Goal: Transaction & Acquisition: Purchase product/service

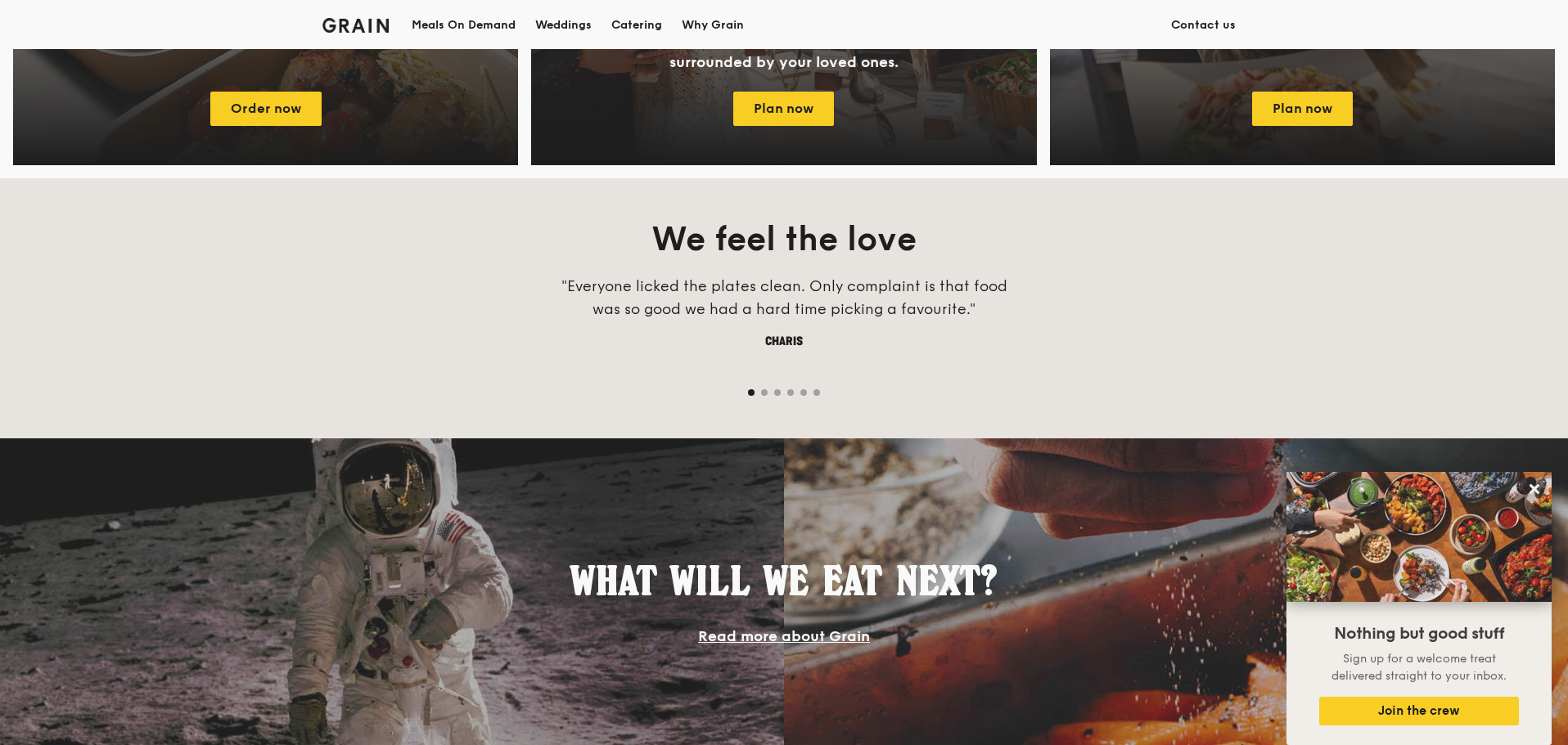
scroll to position [848, 0]
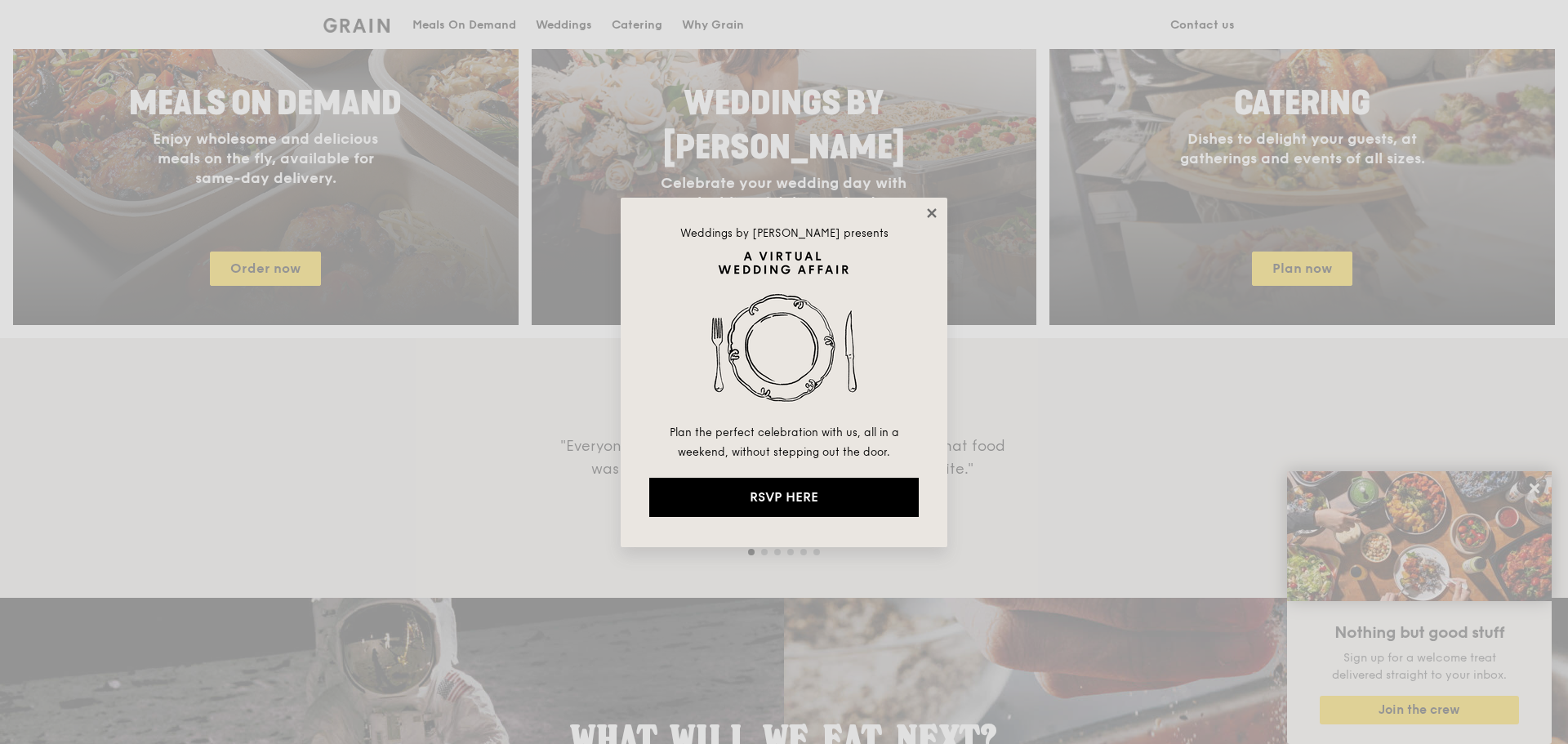
click at [932, 212] on icon at bounding box center [932, 214] width 9 height 9
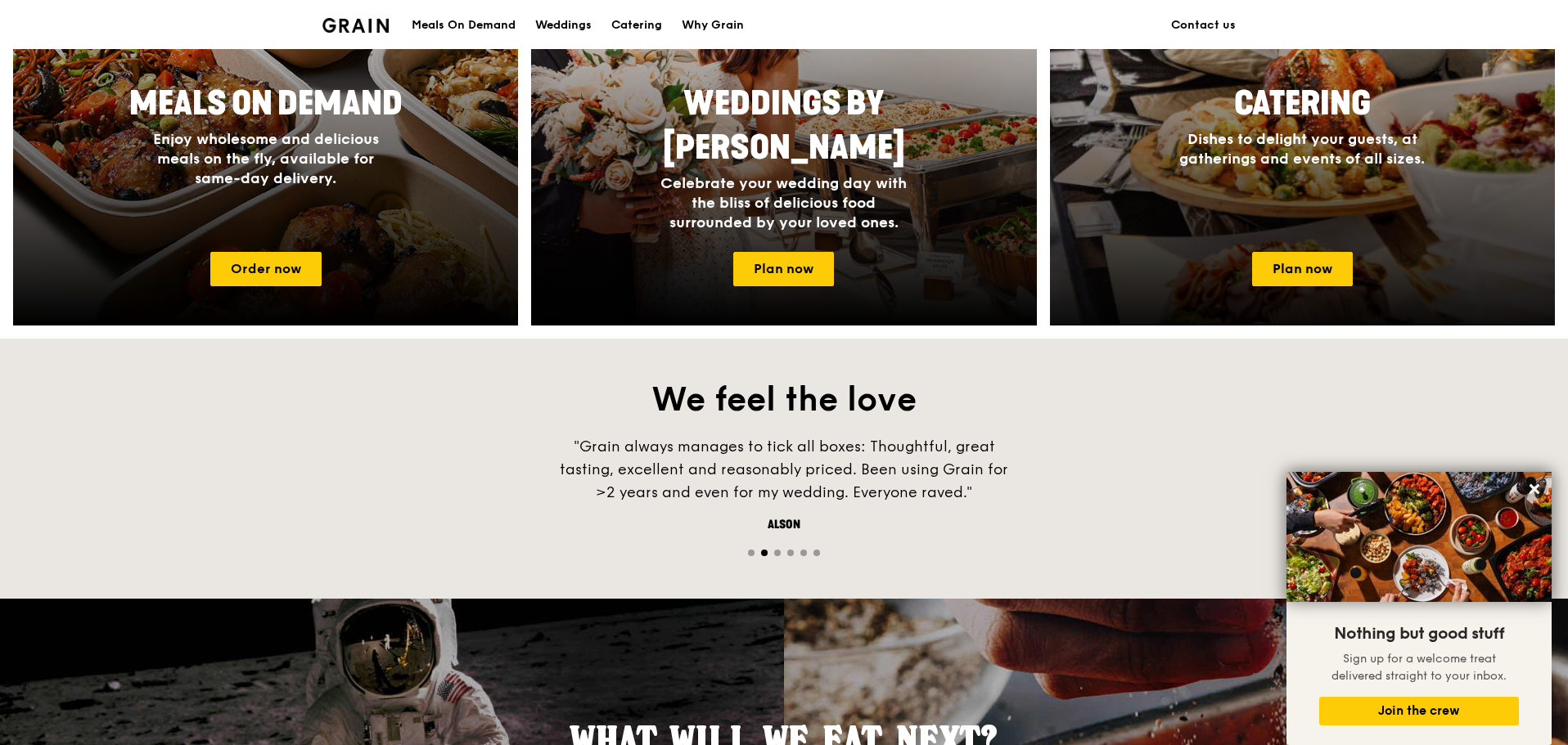
click at [1323, 217] on div "Catering Dishes to delight your guests, at gatherings and events of all sizes." at bounding box center [1302, 157] width 505 height 164
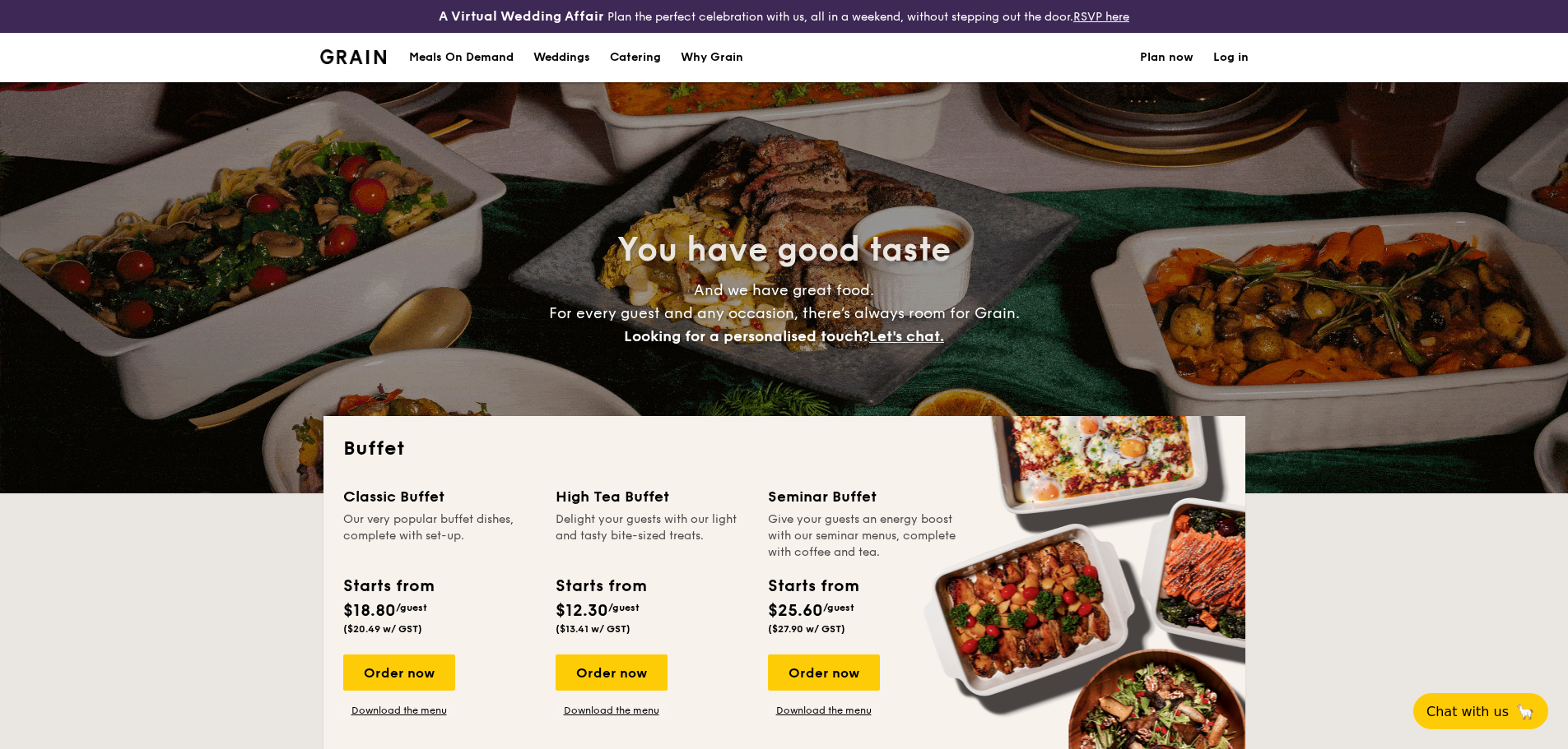
select select
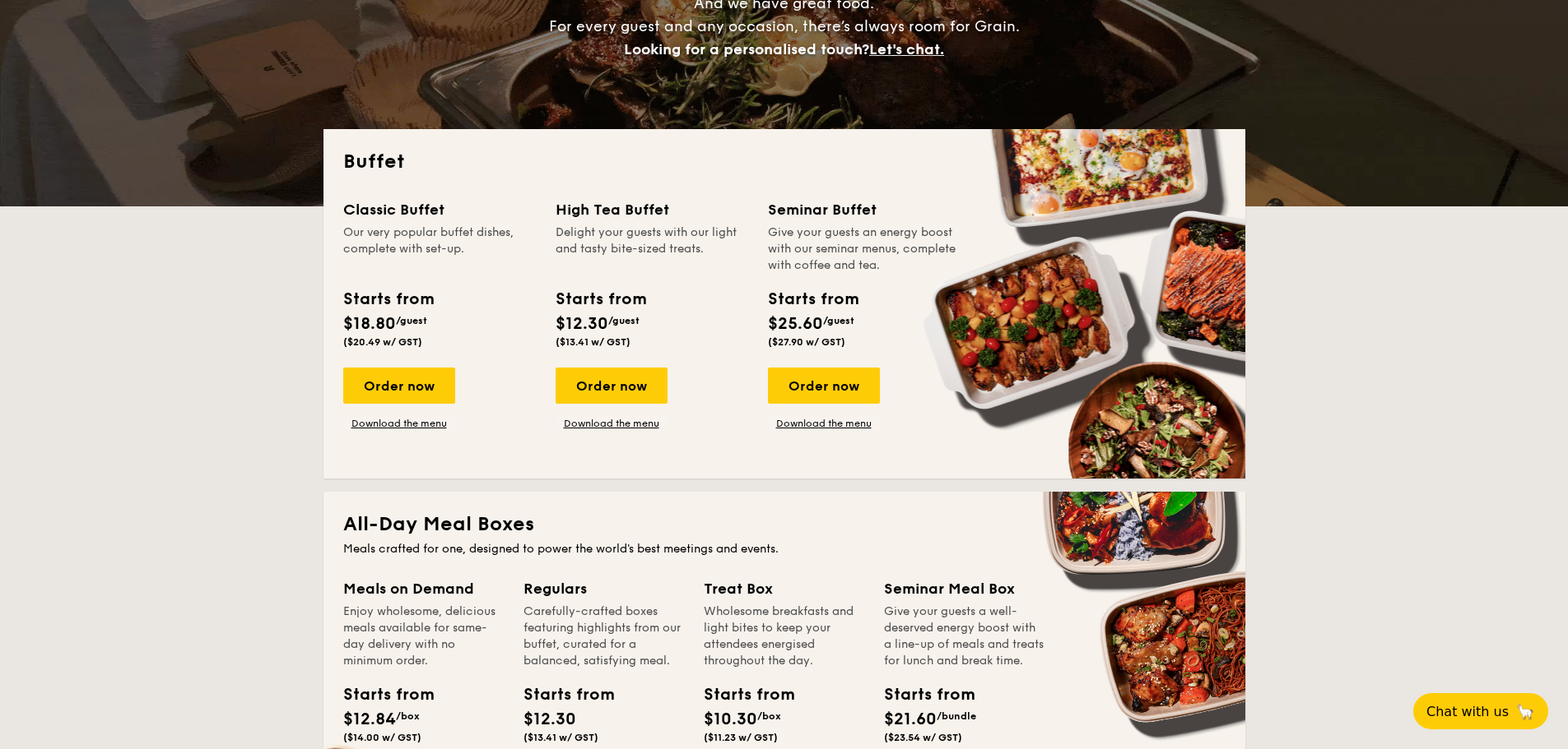
scroll to position [329, 0]
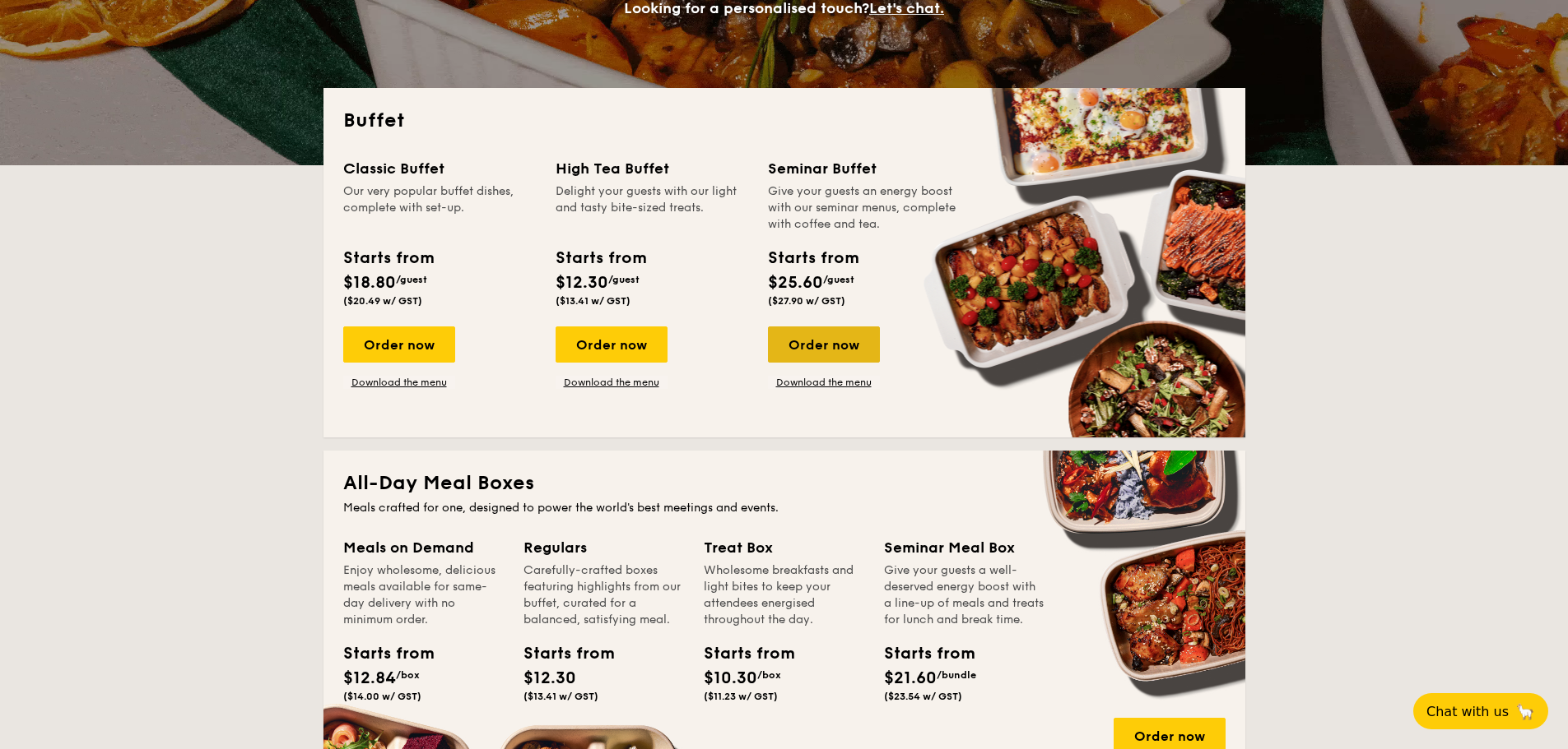
click at [832, 342] on div "Order now" at bounding box center [824, 345] width 112 height 36
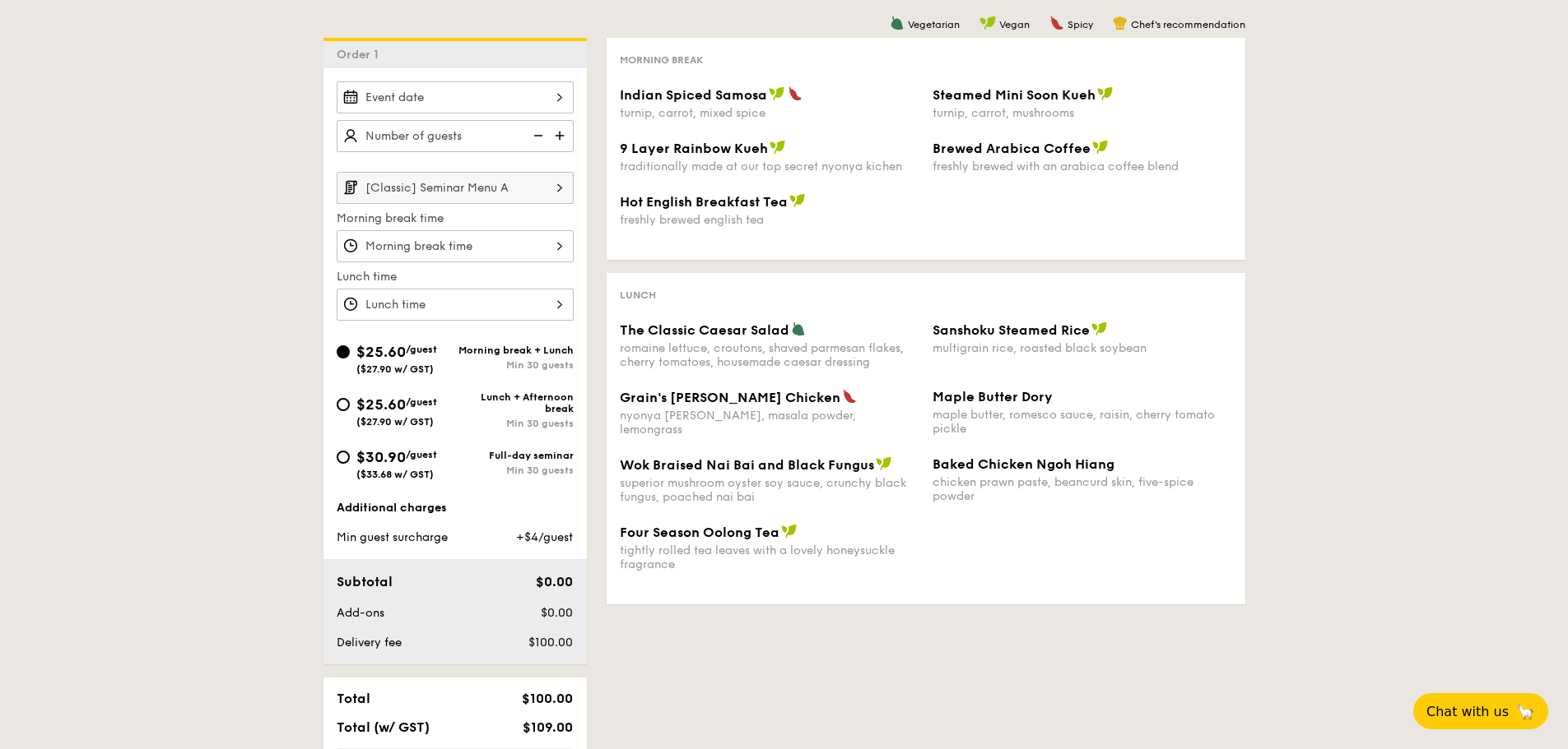
scroll to position [380, 0]
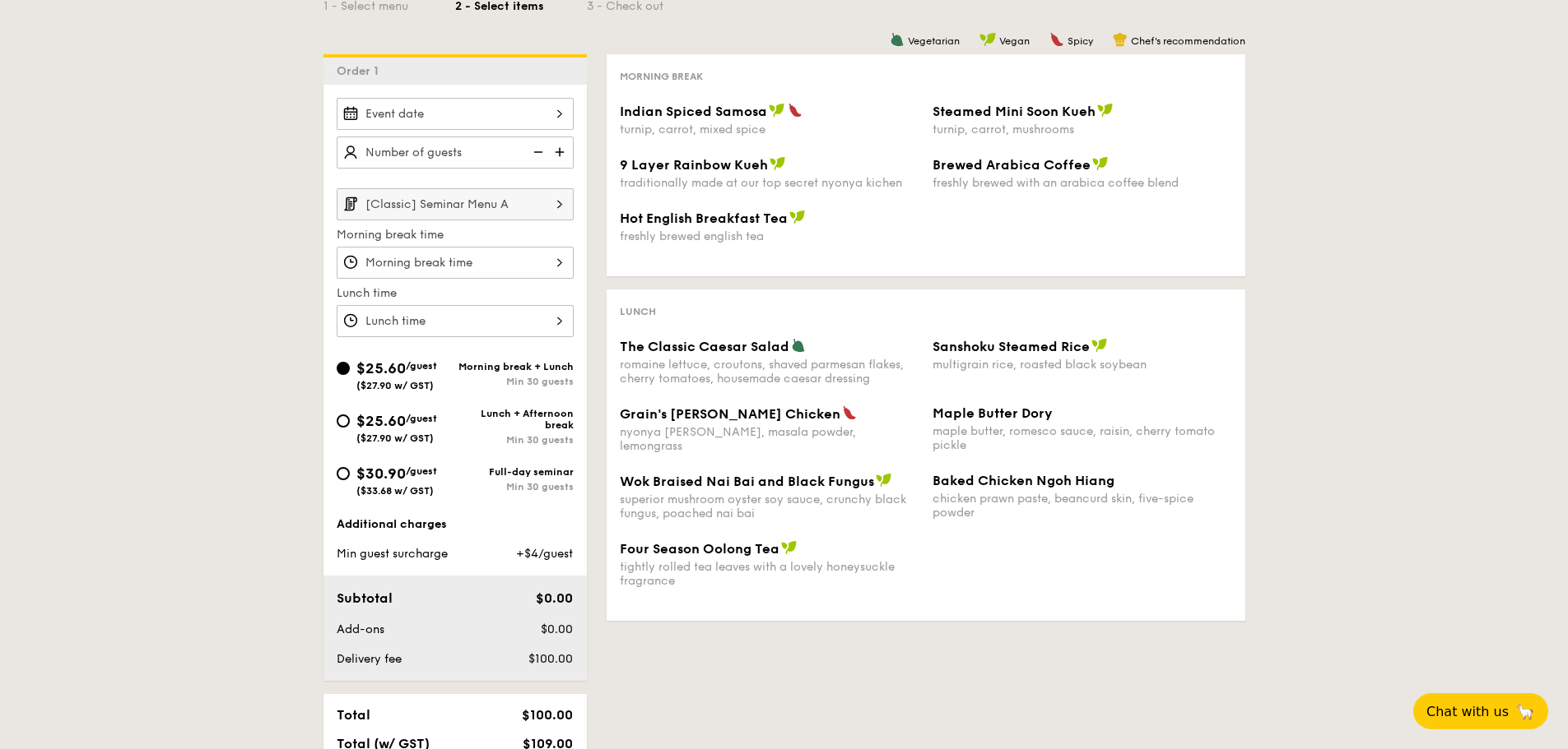
click at [437, 469] on span "/guest" at bounding box center [421, 472] width 31 height 11
click at [350, 469] on input "$30.90 /guest ($33.68 w/ GST) Full-day seminar Min 30 guests" at bounding box center [343, 473] width 13 height 13
radio input "true"
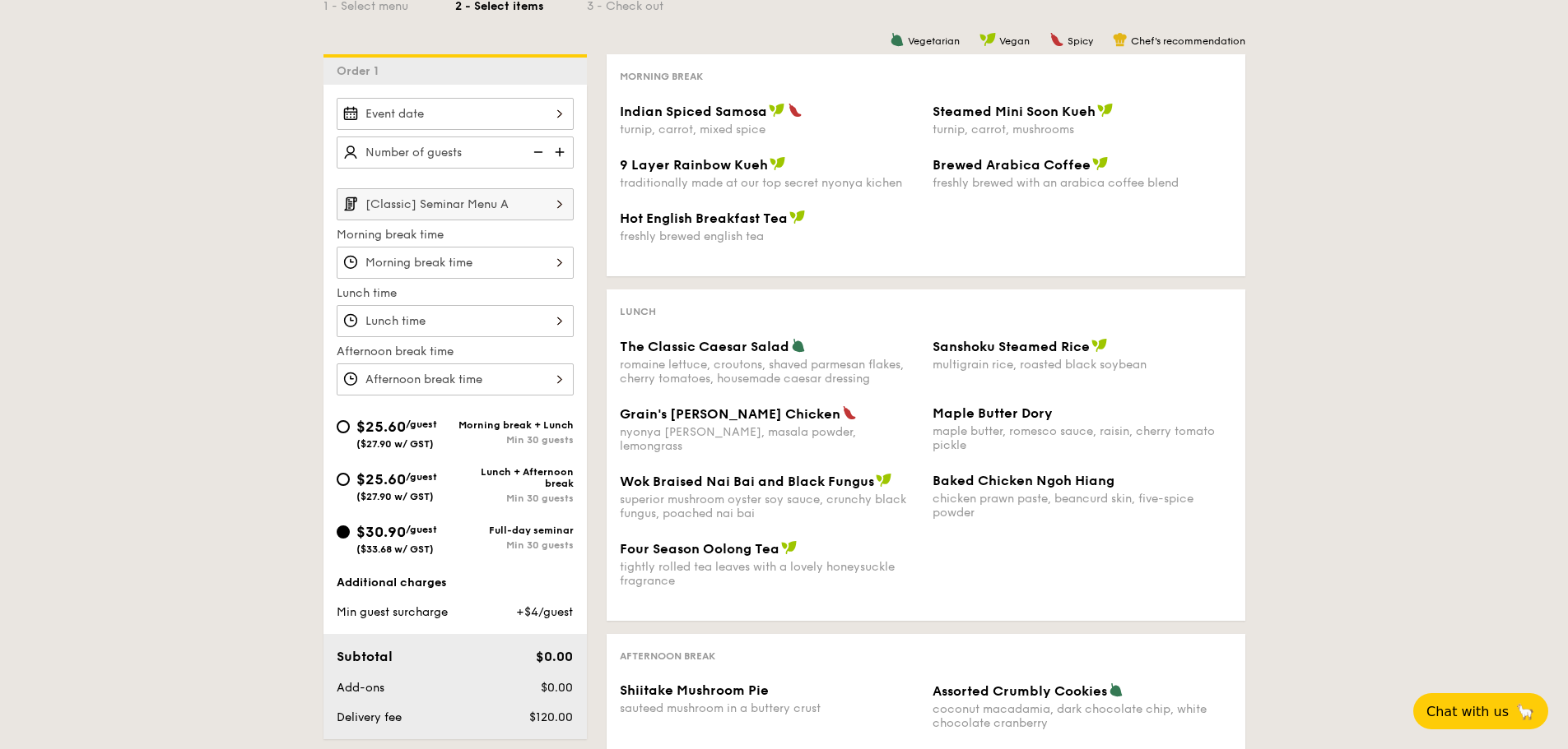
click at [464, 438] on div "Min 30 guests" at bounding box center [514, 440] width 118 height 11
click at [350, 434] on input "$25.60 /guest ($27.90 w/ GST) Morning break + Lunch Min 30 guests" at bounding box center [343, 427] width 13 height 13
radio input "true"
